Goal: Information Seeking & Learning: Learn about a topic

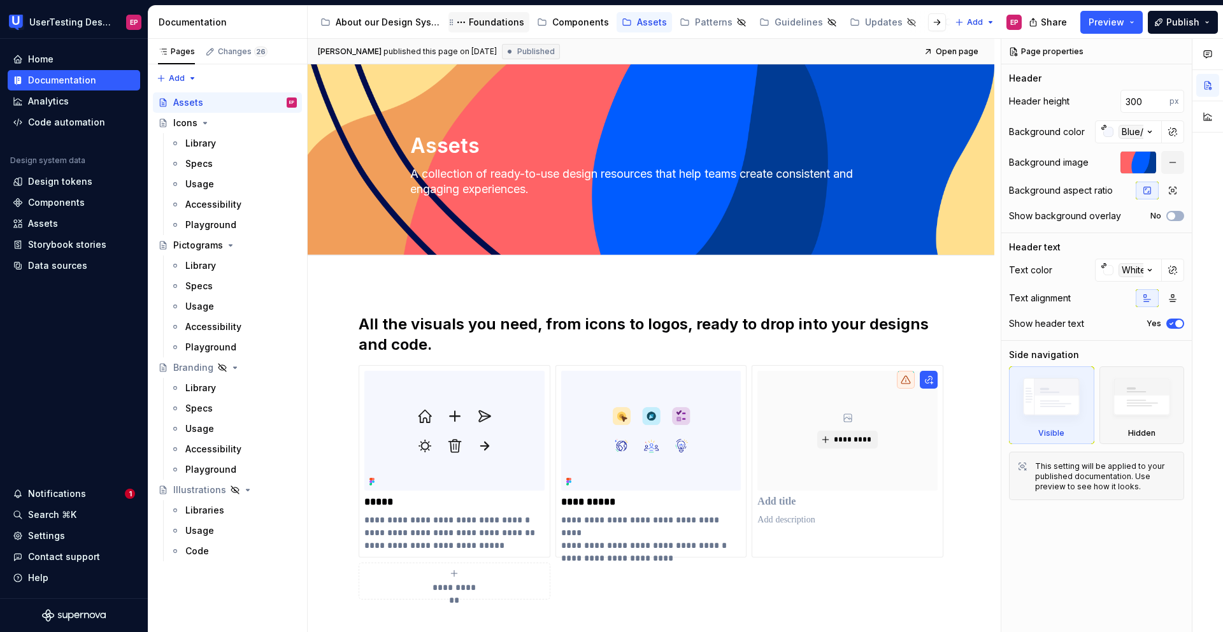
click at [503, 22] on div "Foundations" at bounding box center [496, 22] width 55 height 13
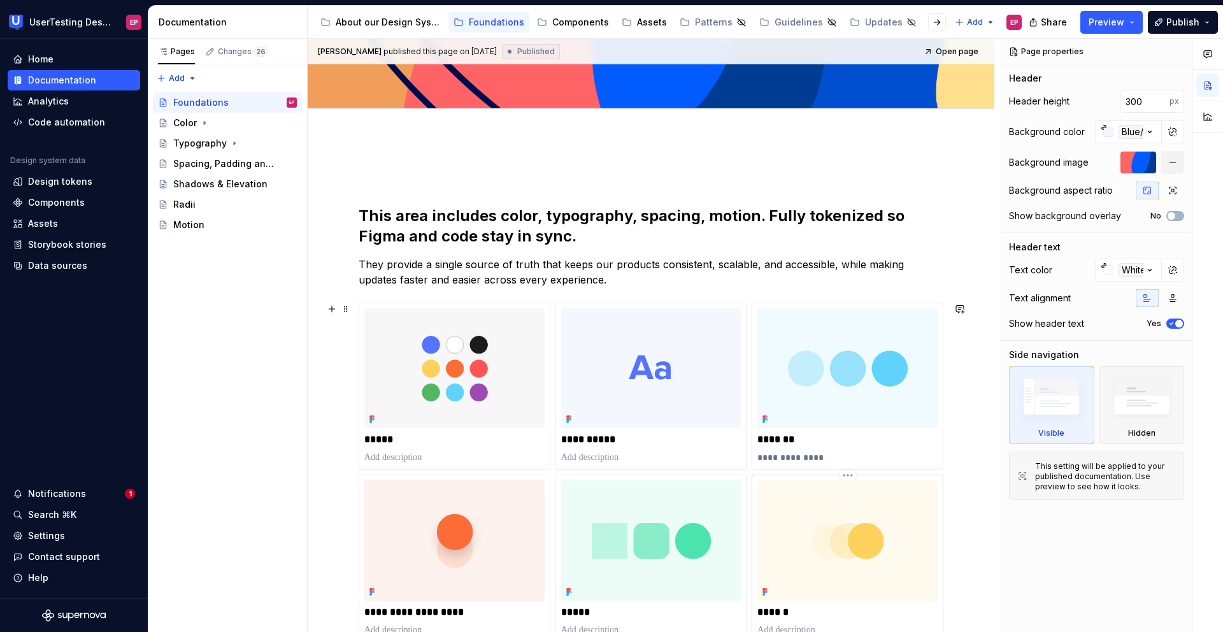
scroll to position [219, 0]
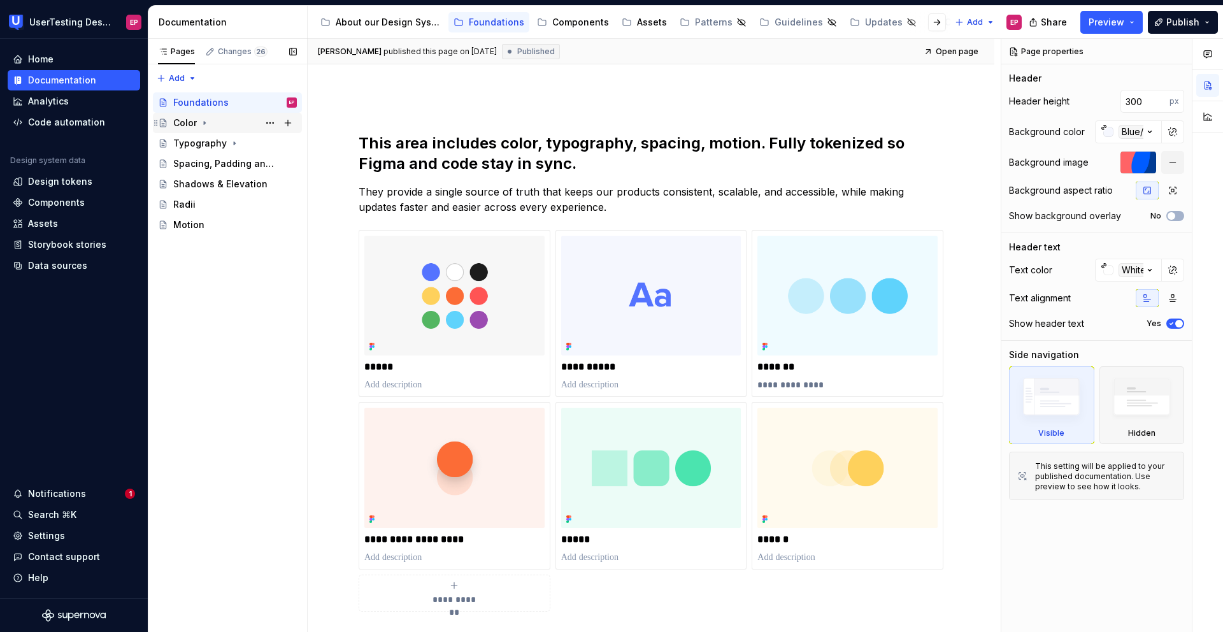
click at [181, 121] on div "Color" at bounding box center [185, 123] width 24 height 13
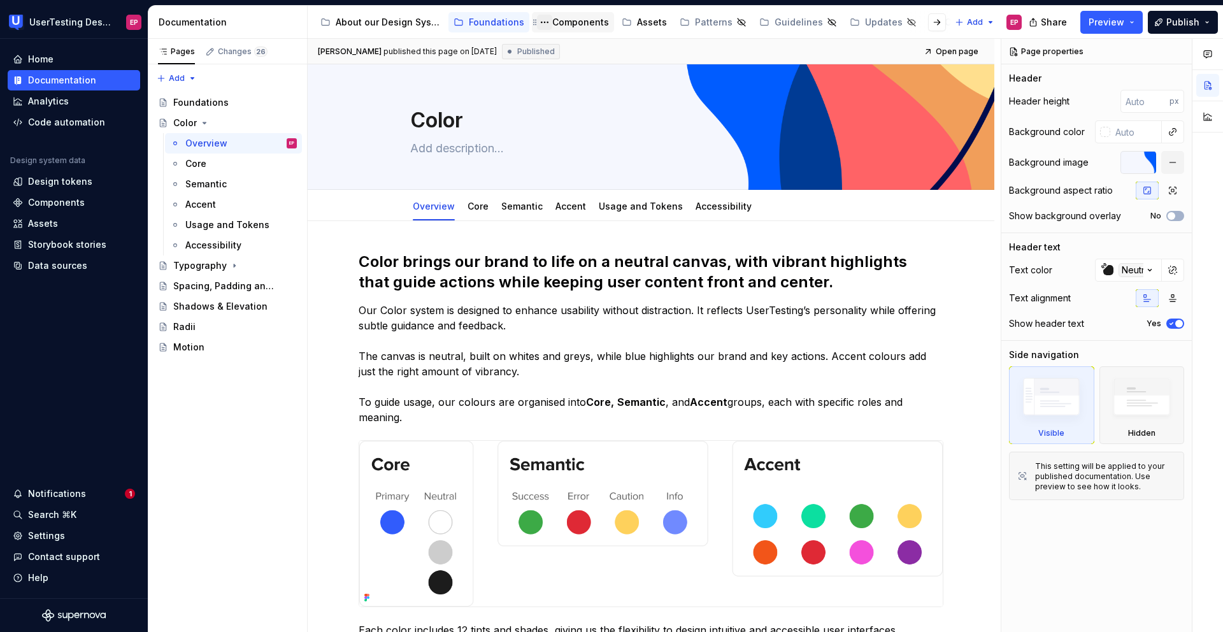
click at [540, 24] on button "Page tree" at bounding box center [544, 22] width 15 height 15
click at [487, 99] on html "UserTesting Design System EP Home Documentation Analytics Code automation Desig…" at bounding box center [611, 316] width 1223 height 632
click at [578, 26] on div "Components" at bounding box center [580, 22] width 57 height 13
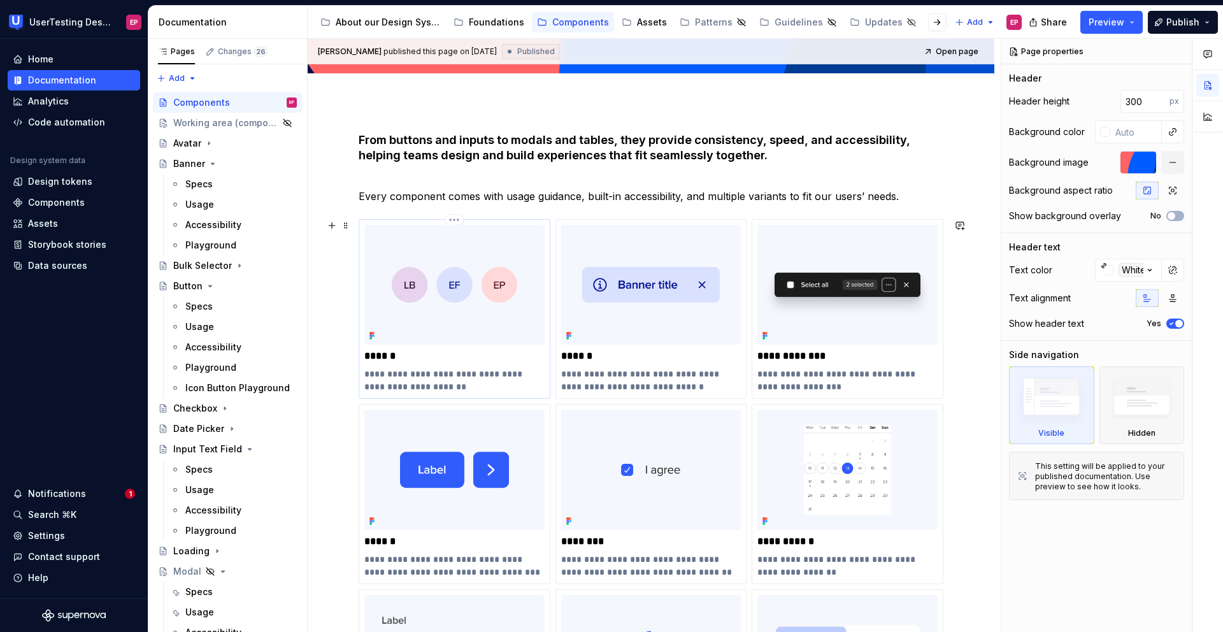
scroll to position [182, 0]
click at [508, 549] on div "**********" at bounding box center [454, 493] width 180 height 168
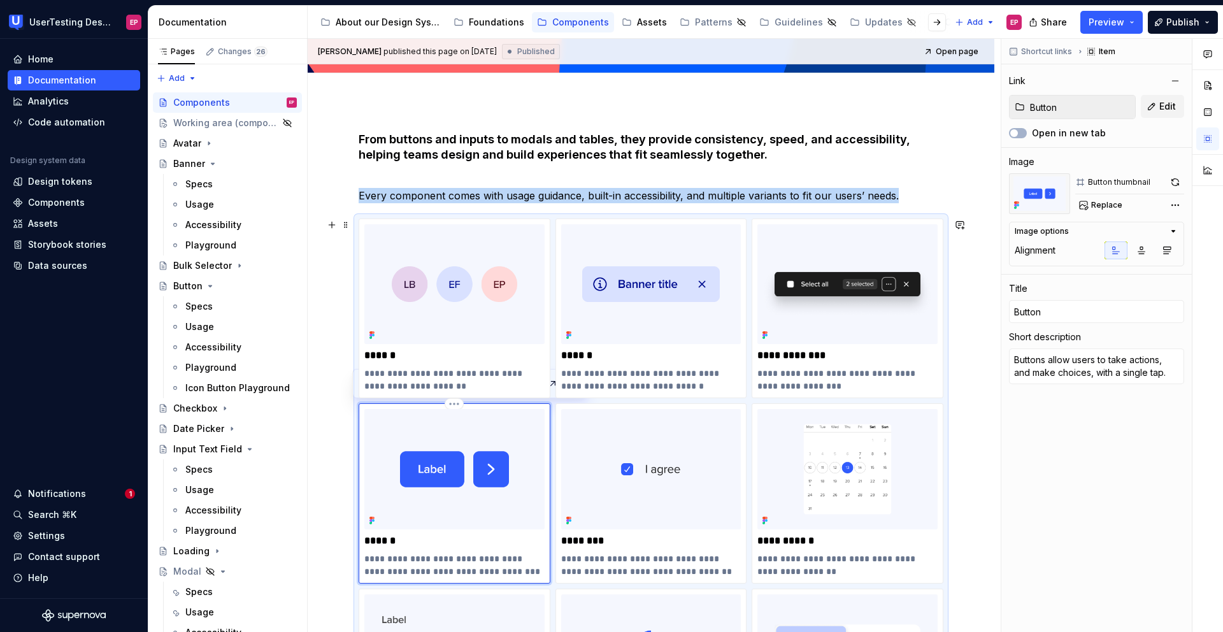
click at [508, 549] on div "**********" at bounding box center [454, 493] width 180 height 168
click at [174, 289] on div "Button" at bounding box center [187, 286] width 29 height 13
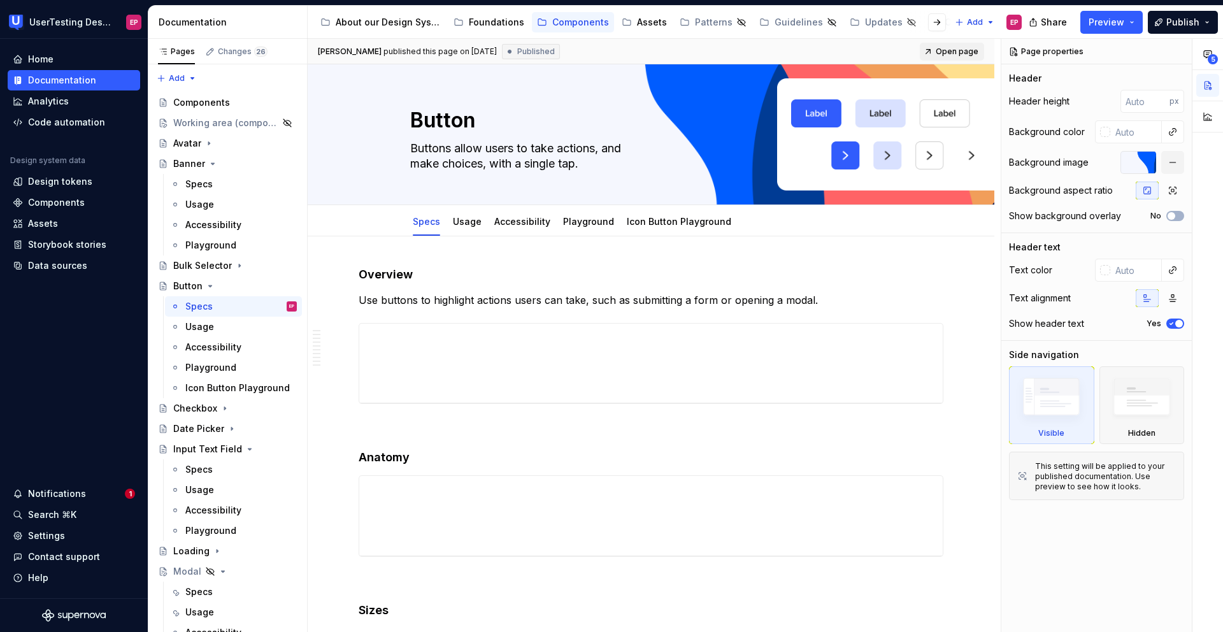
click at [958, 54] on span "Open page" at bounding box center [957, 52] width 43 height 10
click at [331, 429] on button "button" at bounding box center [332, 427] width 18 height 18
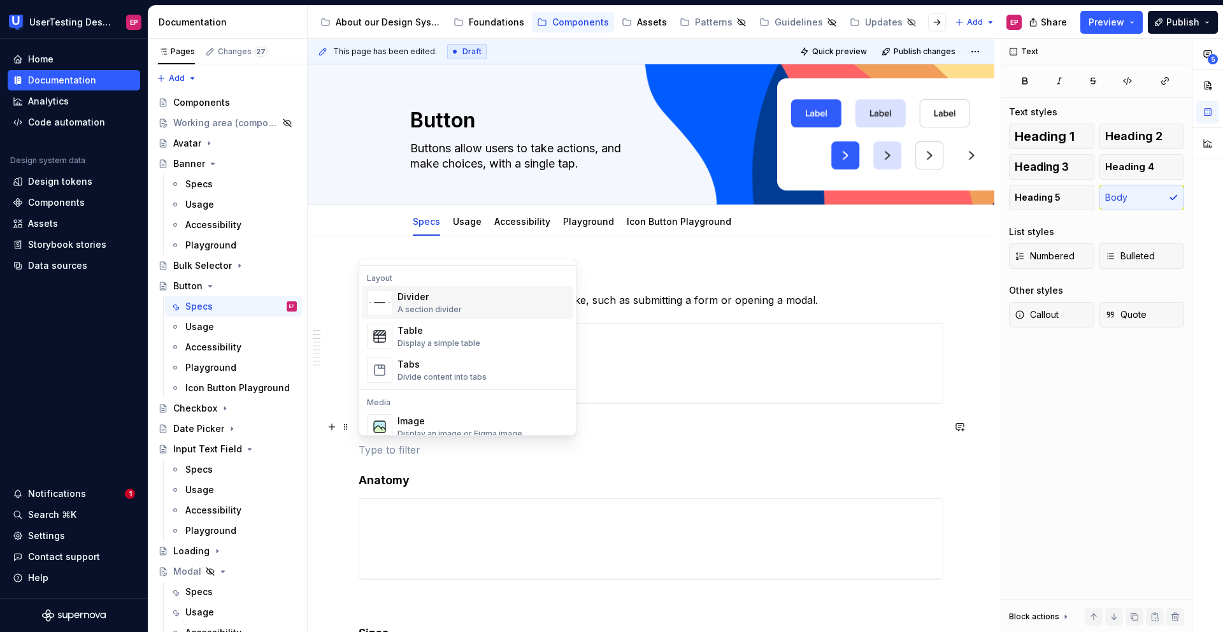
scroll to position [414, 0]
type textarea "*"
